Goal: Information Seeking & Learning: Compare options

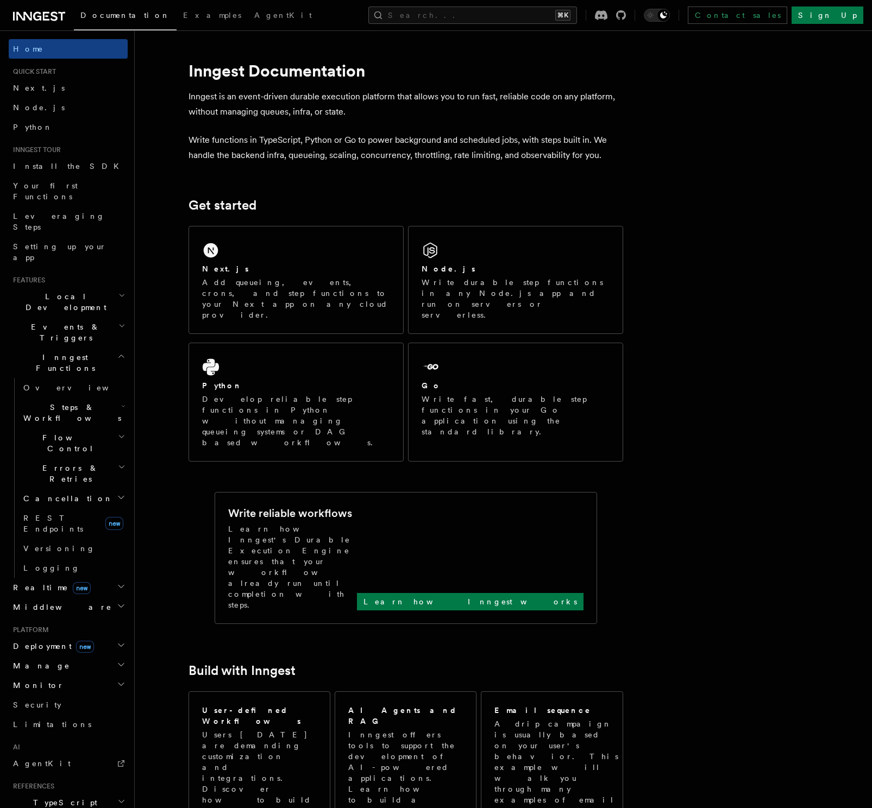
click at [105, 637] on h2 "Deployment new" at bounding box center [68, 647] width 119 height 20
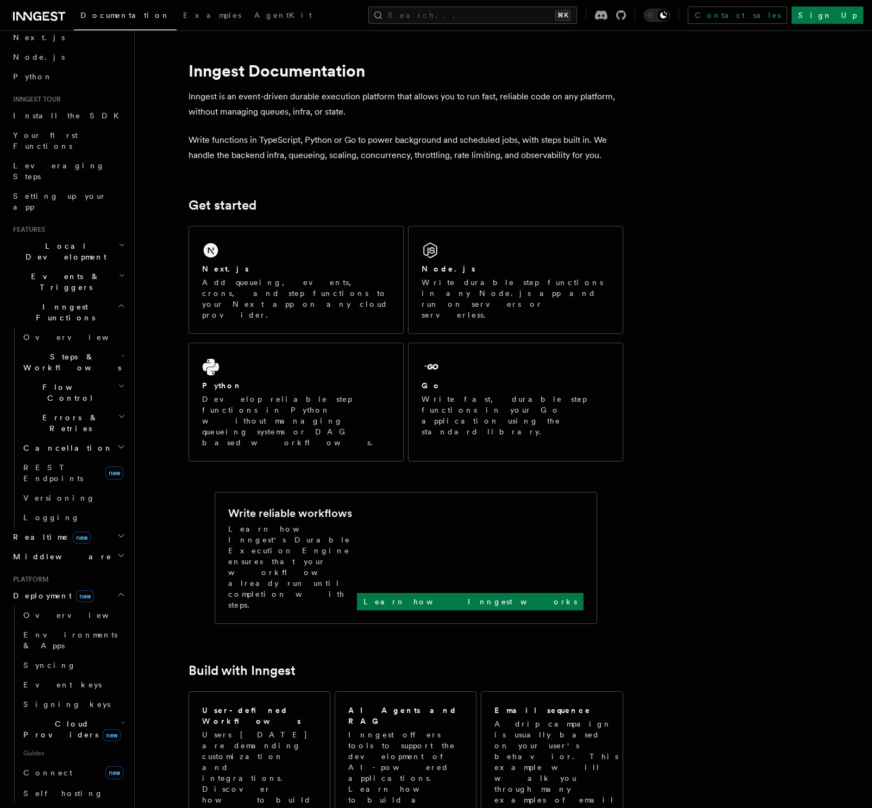
scroll to position [105, 0]
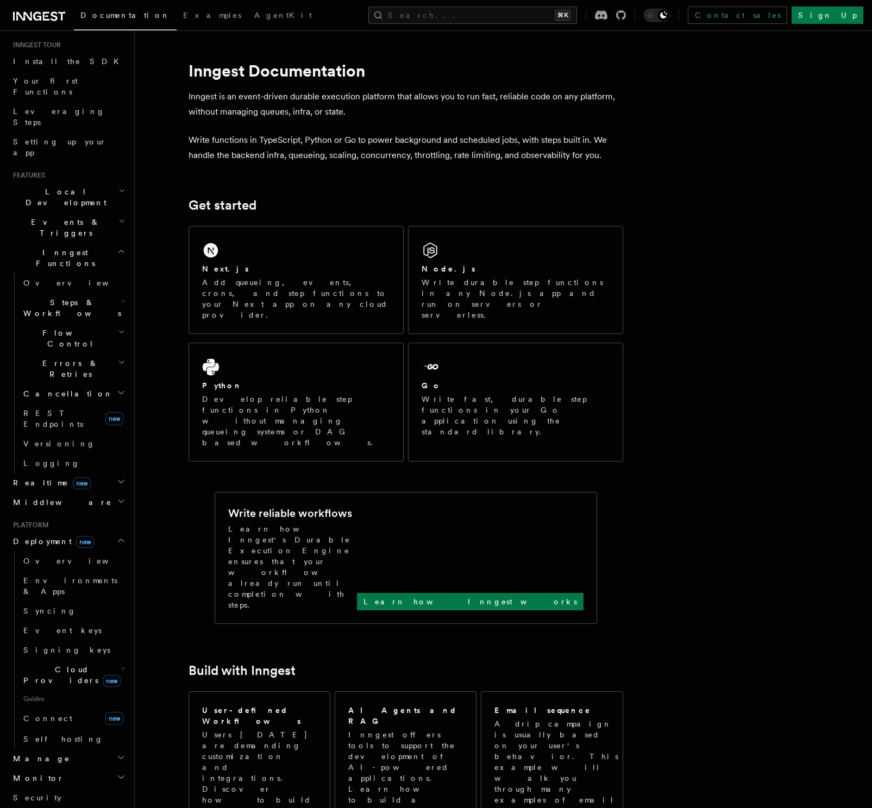
click at [108, 660] on h2 "Cloud Providers new" at bounding box center [73, 675] width 109 height 30
click at [70, 714] on span "DigitalOcean" at bounding box center [83, 718] width 98 height 9
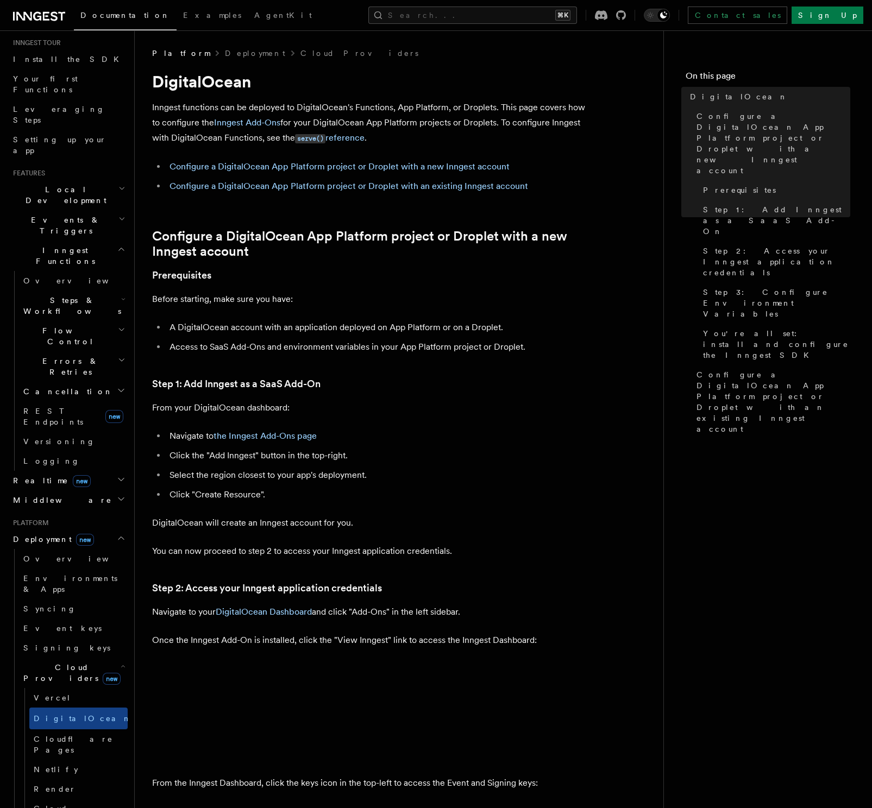
scroll to position [296, 0]
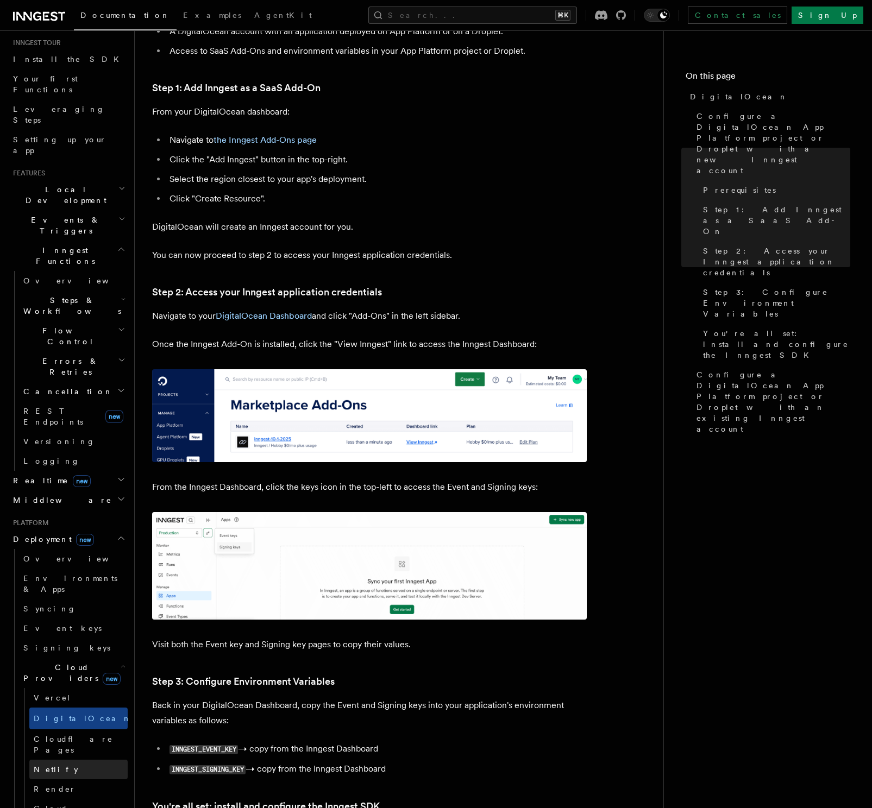
click at [82, 760] on link "Netlify" at bounding box center [78, 770] width 98 height 20
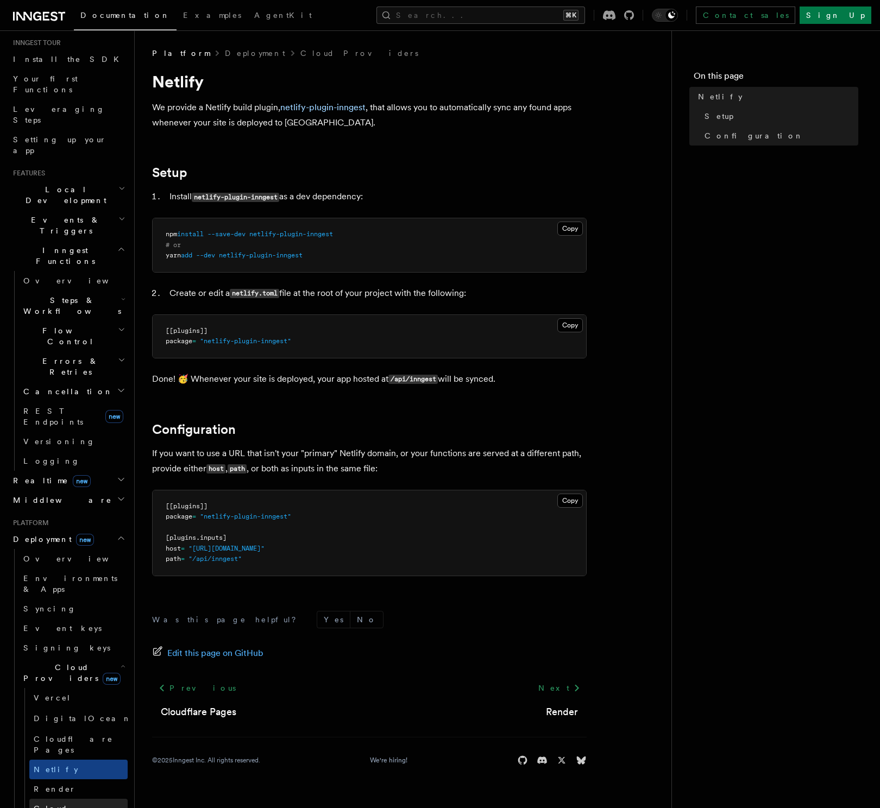
click at [78, 804] on span "Cloud Provider Usage Limits" at bounding box center [78, 819] width 89 height 30
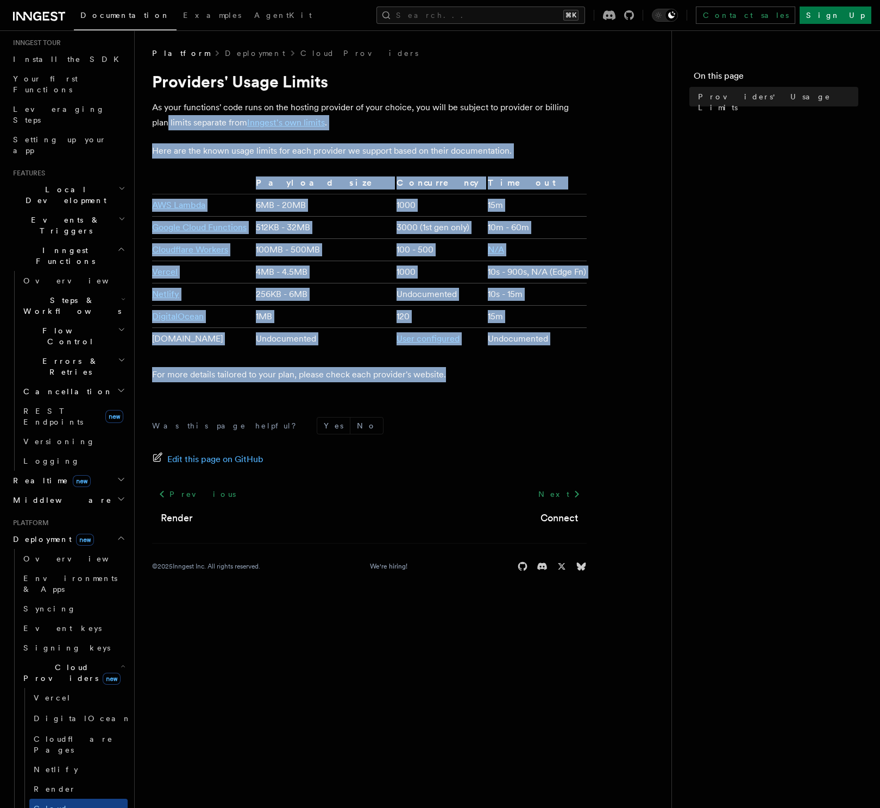
drag, startPoint x: 649, startPoint y: 370, endPoint x: 651, endPoint y: 377, distance: 6.7
click at [651, 377] on article "Platform Deployment Cloud Providers Providers' Usage Limits As your functions' …" at bounding box center [403, 323] width 502 height 550
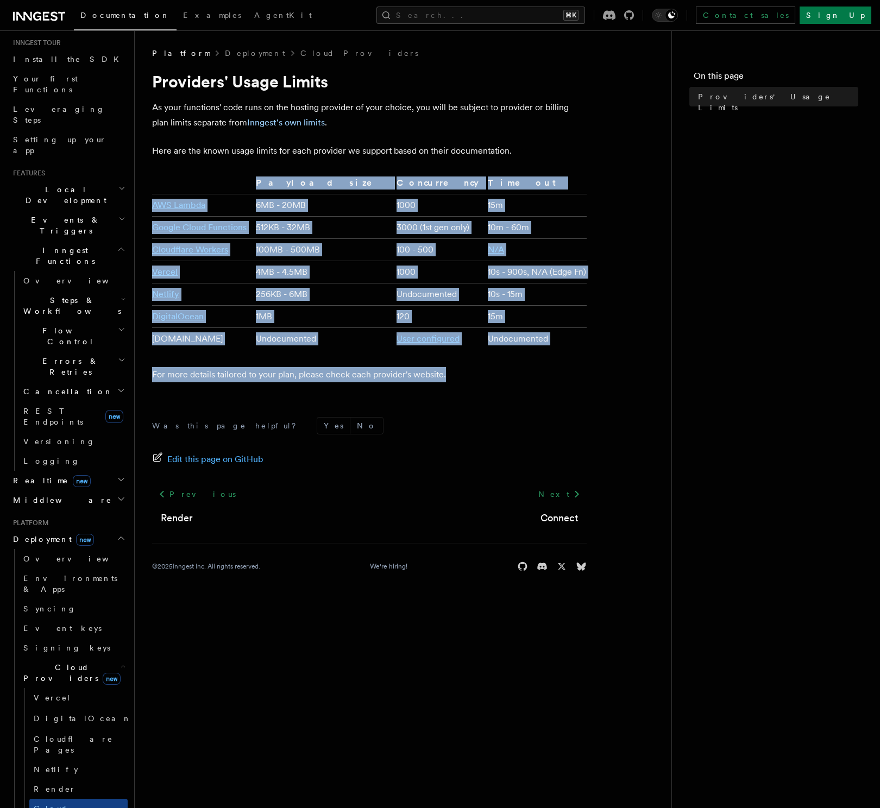
drag, startPoint x: 637, startPoint y: 372, endPoint x: 596, endPoint y: 317, distance: 68.7
click at [596, 317] on article "Platform Deployment Cloud Providers Providers' Usage Limits As your functions' …" at bounding box center [403, 323] width 502 height 550
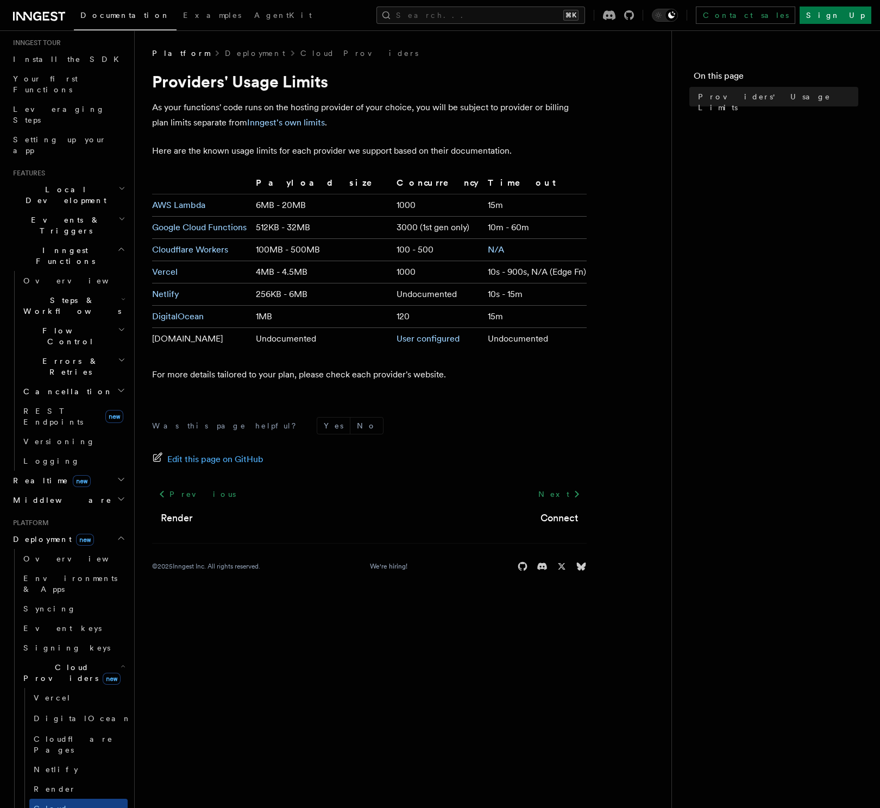
click at [596, 317] on article "Platform Deployment Cloud Providers Providers' Usage Limits As your functions' …" at bounding box center [403, 323] width 502 height 550
click at [425, 244] on td "100 - 500" at bounding box center [437, 250] width 91 height 22
drag, startPoint x: 425, startPoint y: 244, endPoint x: 428, endPoint y: 255, distance: 10.8
click at [428, 255] on td "100 - 500" at bounding box center [437, 250] width 91 height 22
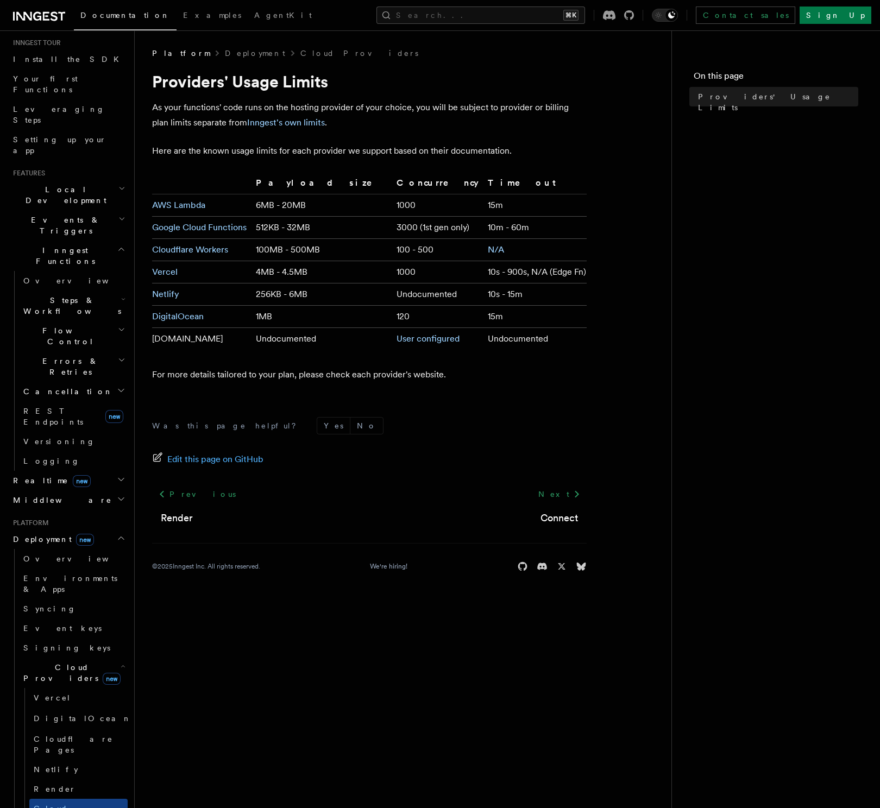
click at [428, 255] on td "100 - 500" at bounding box center [437, 250] width 91 height 22
click at [202, 246] on link "Cloudflare Workers" at bounding box center [190, 249] width 76 height 10
